Goal: Find specific page/section: Find specific page/section

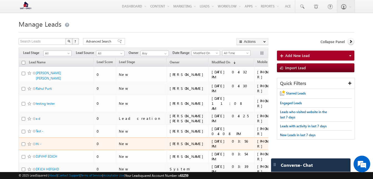
scroll to position [35, 0]
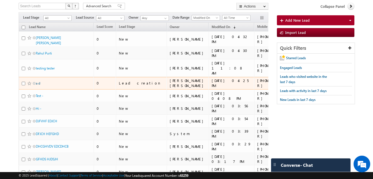
click at [37, 81] on link "a d" at bounding box center [38, 83] width 4 height 4
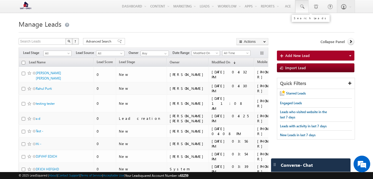
click at [304, 4] on span at bounding box center [302, 7] width 6 height 6
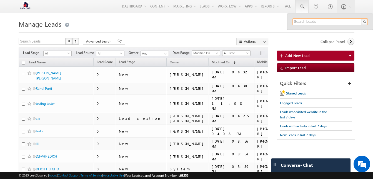
click at [302, 19] on input "text" at bounding box center [329, 21] width 75 height 7
paste input "8654389691"
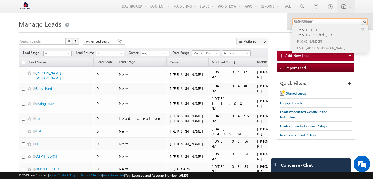
type input "8654389691"
click at [306, 38] on div "+91-8654389691" at bounding box center [332, 41] width 74 height 7
